Goal: Task Accomplishment & Management: Manage account settings

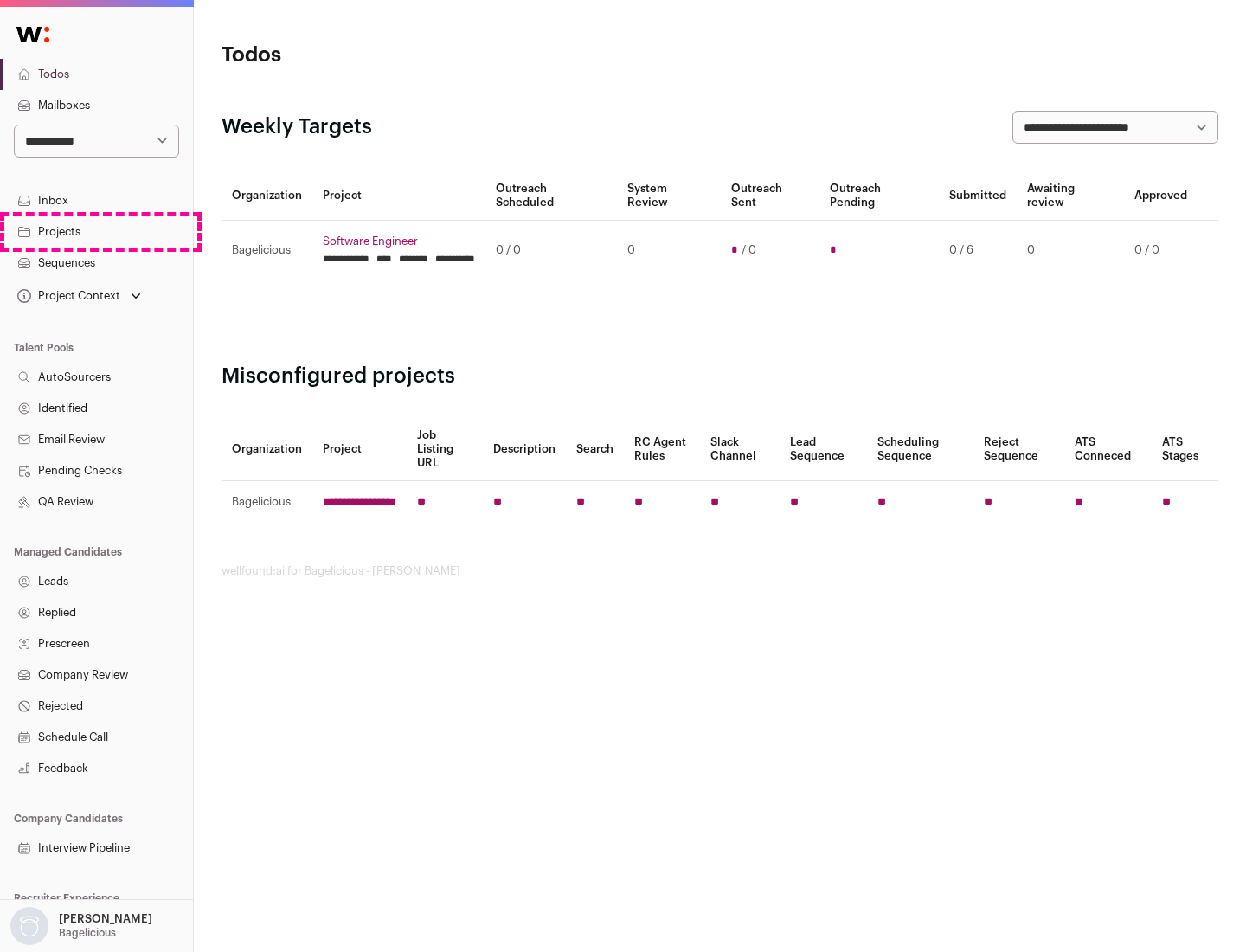
click at [96, 231] on link "Projects" at bounding box center [96, 232] width 193 height 31
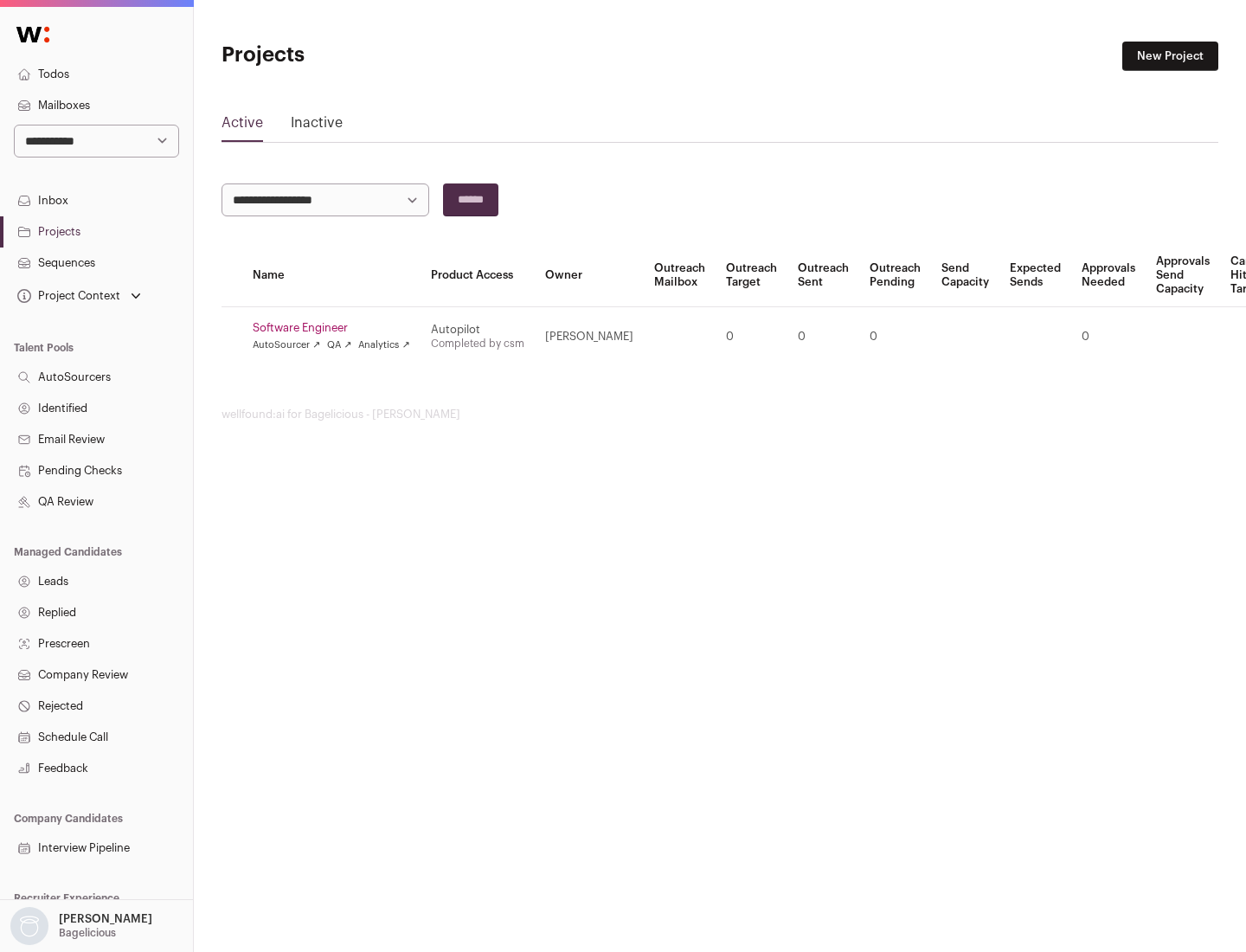
click at [336, 327] on link "Software Engineer" at bounding box center [331, 327] width 158 height 14
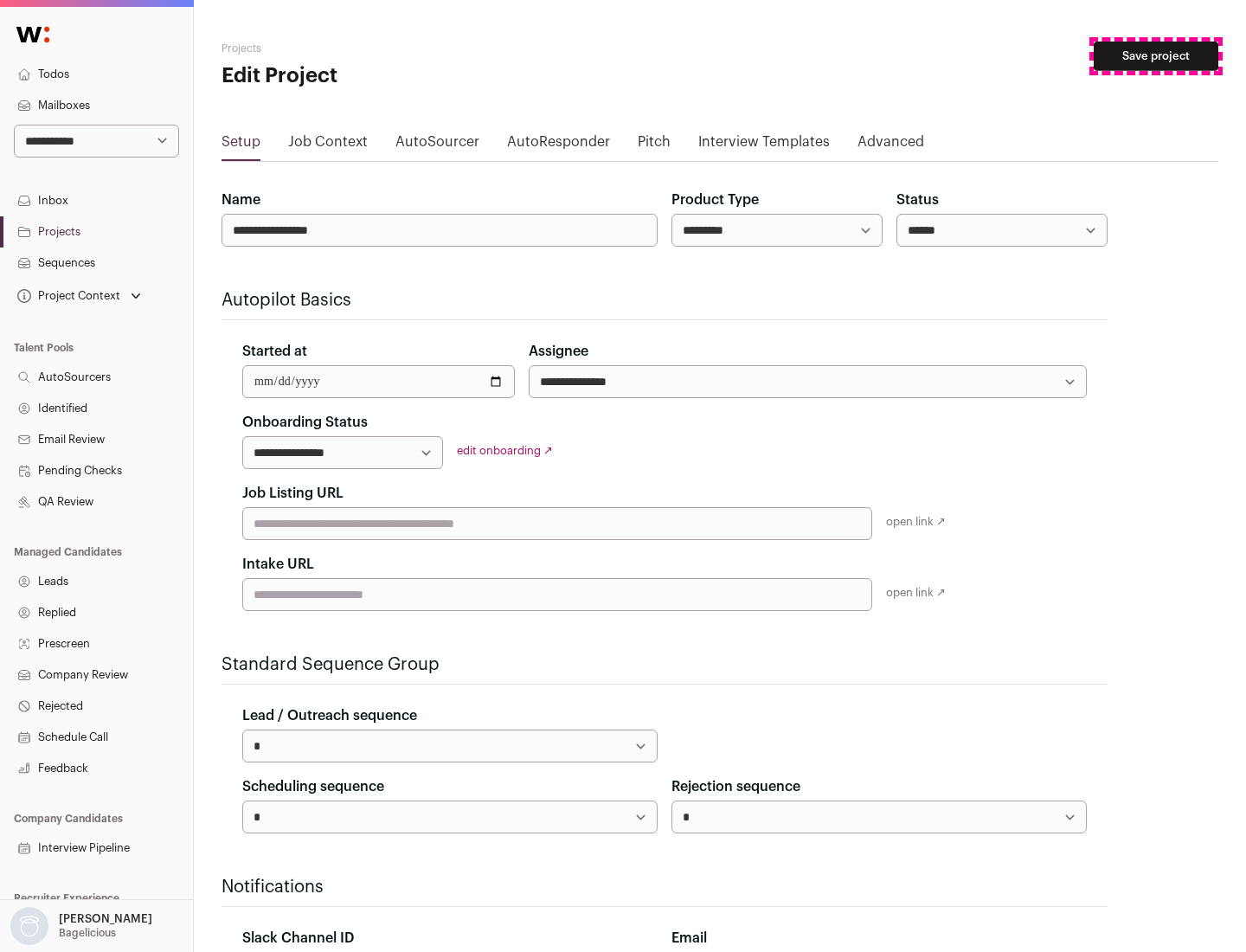
click at [1156, 57] on button "Save project" at bounding box center [1155, 57] width 125 height 30
